Goal: Information Seeking & Learning: Learn about a topic

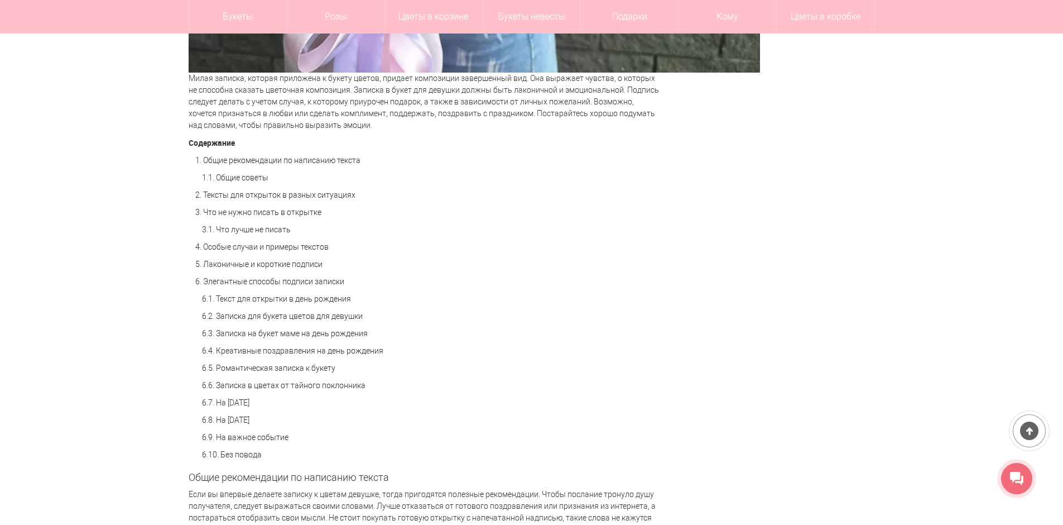
scroll to position [726, 0]
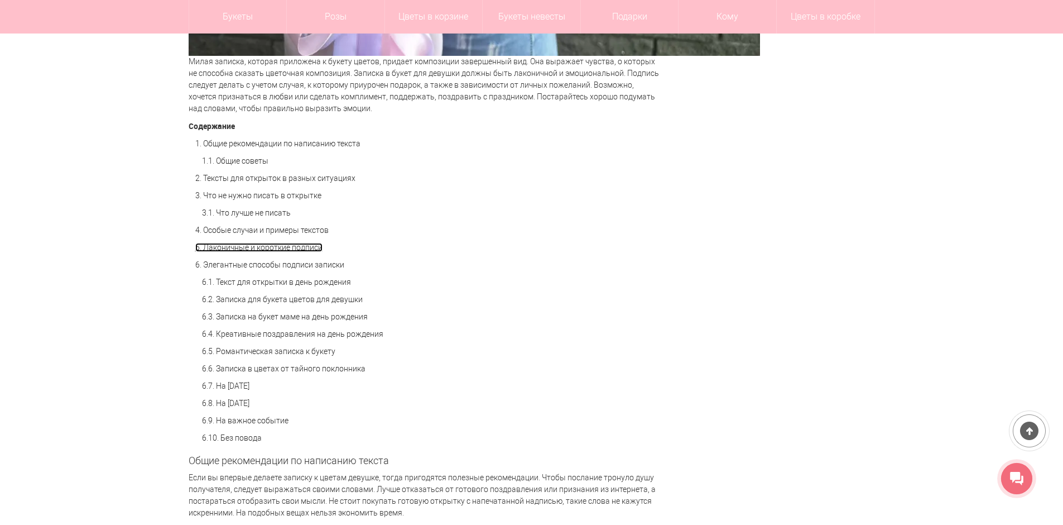
click at [282, 244] on link "5. Лаконичные и короткие подписи" at bounding box center [258, 247] width 127 height 9
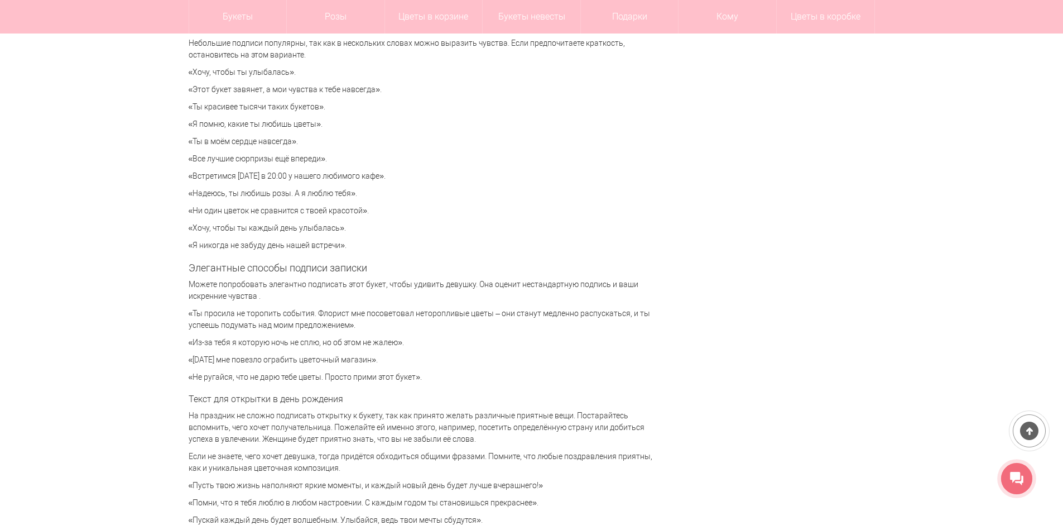
scroll to position [2506, 0]
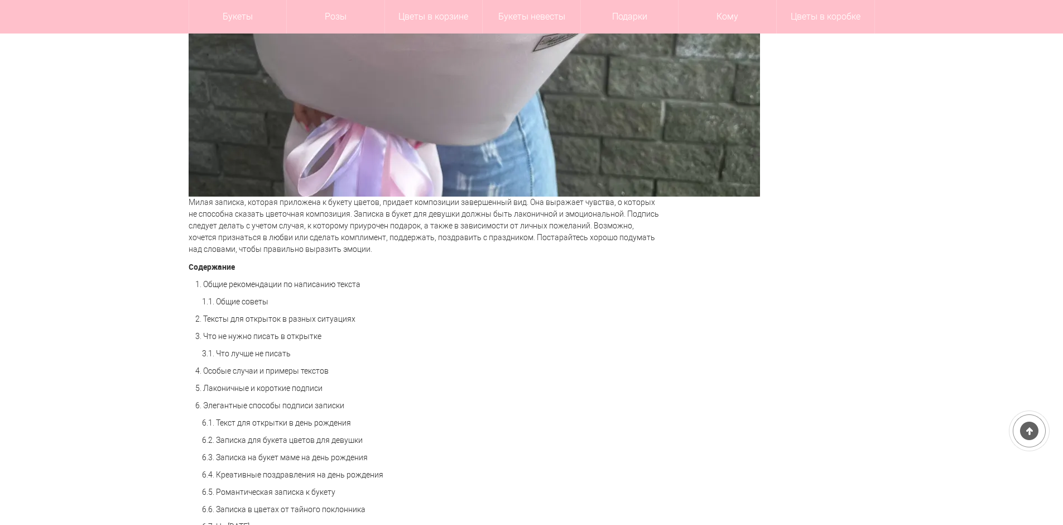
scroll to position [837, 0]
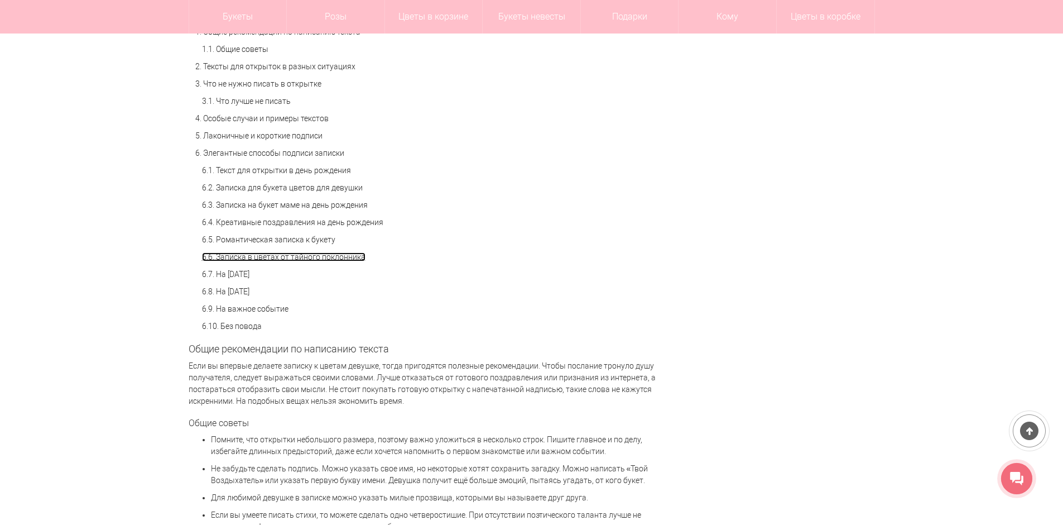
click at [262, 255] on link "6.6. Записка в цветах от тайного поклонника" at bounding box center [284, 256] width 164 height 9
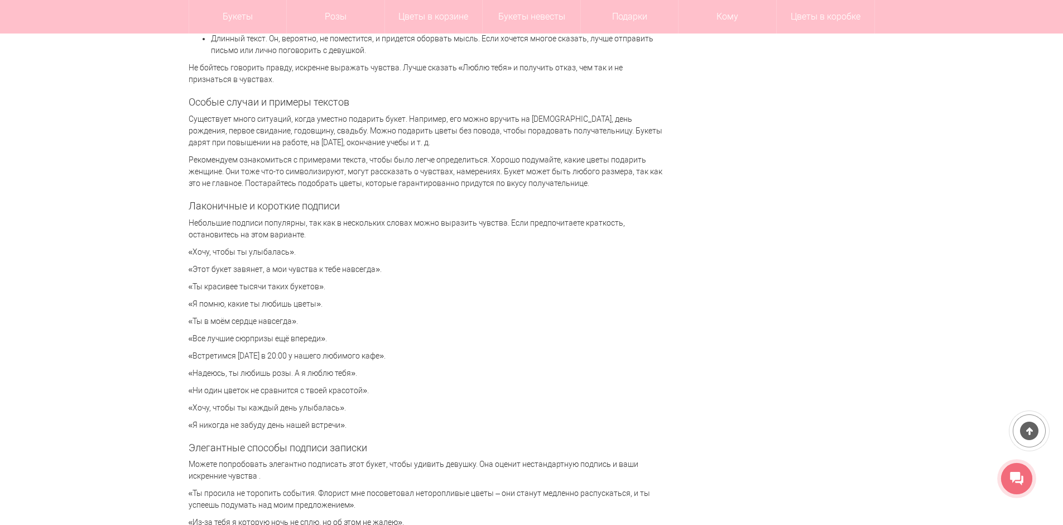
scroll to position [2585, 0]
